Goal: Information Seeking & Learning: Learn about a topic

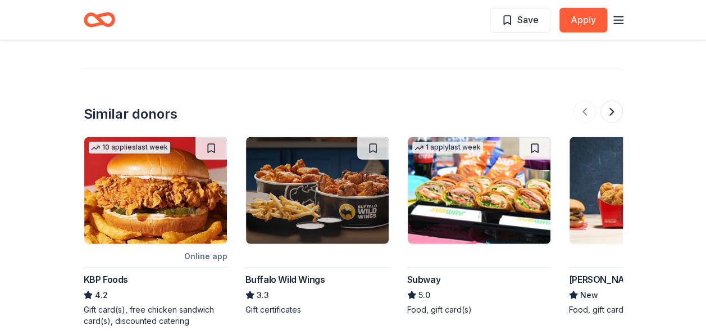
scroll to position [1335, 0]
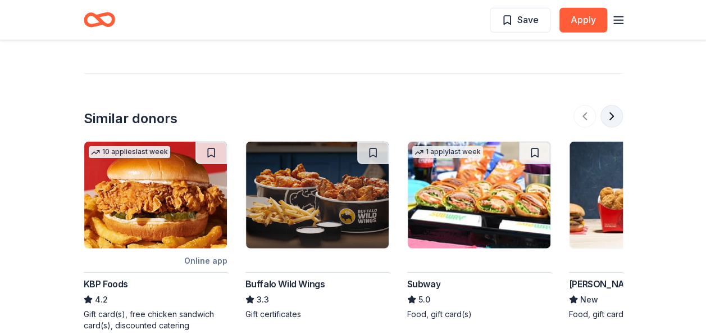
click at [608, 105] on button at bounding box center [611, 116] width 22 height 22
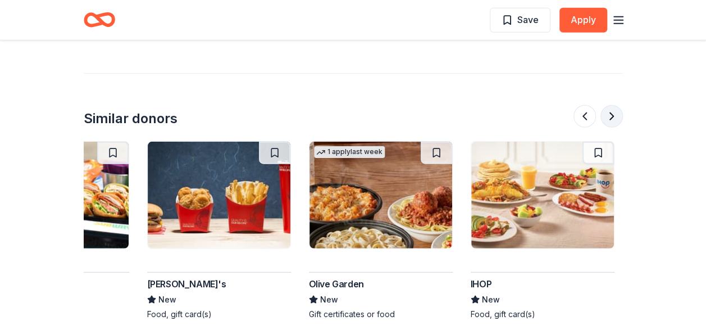
scroll to position [0, 485]
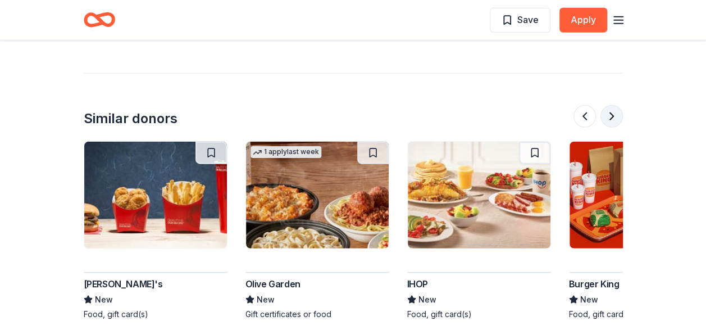
click at [608, 105] on button at bounding box center [611, 116] width 22 height 22
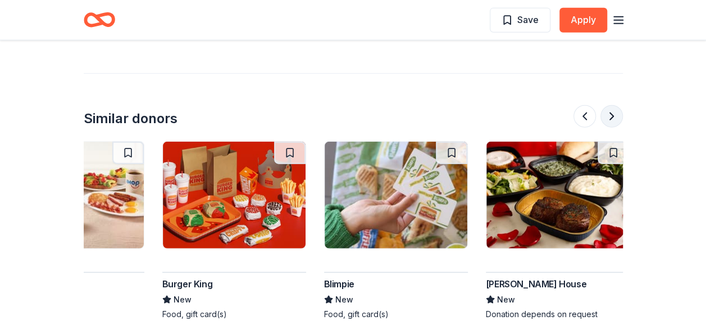
scroll to position [0, 971]
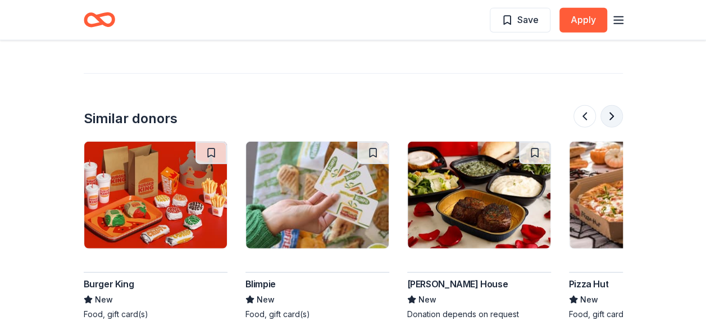
click at [608, 105] on button at bounding box center [611, 116] width 22 height 22
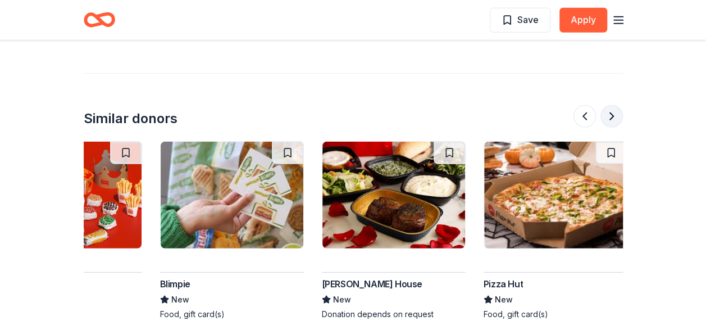
scroll to position [0, 1060]
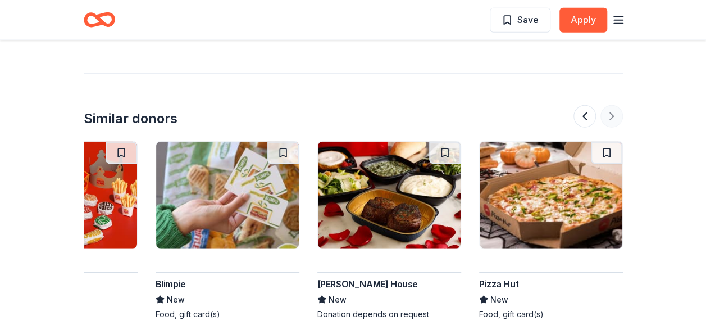
click at [608, 105] on div at bounding box center [597, 116] width 49 height 22
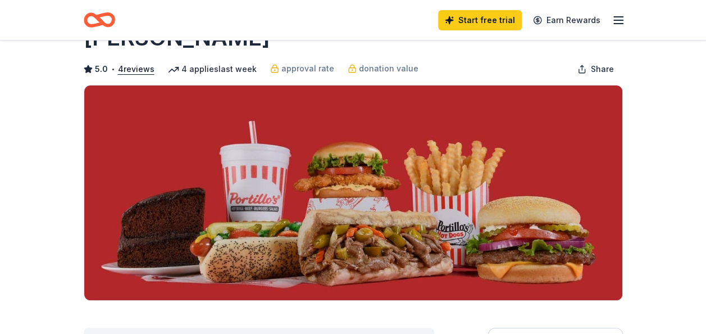
scroll to position [0, 0]
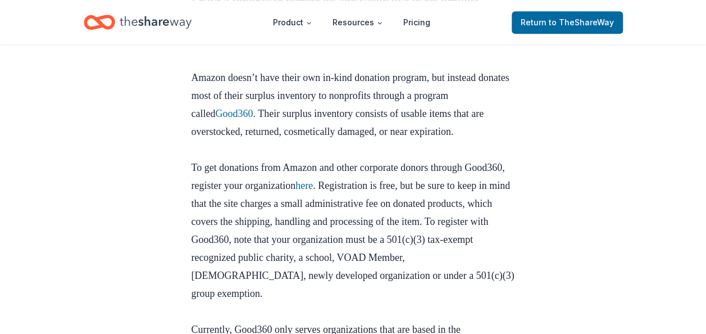
scroll to position [588, 0]
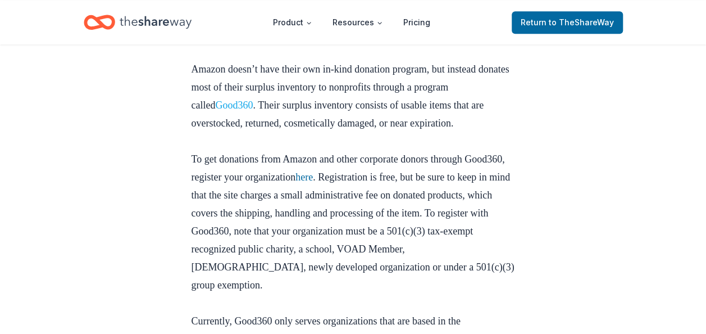
click at [234, 111] on link "Good360" at bounding box center [234, 104] width 38 height 11
